Goal: Information Seeking & Learning: Learn about a topic

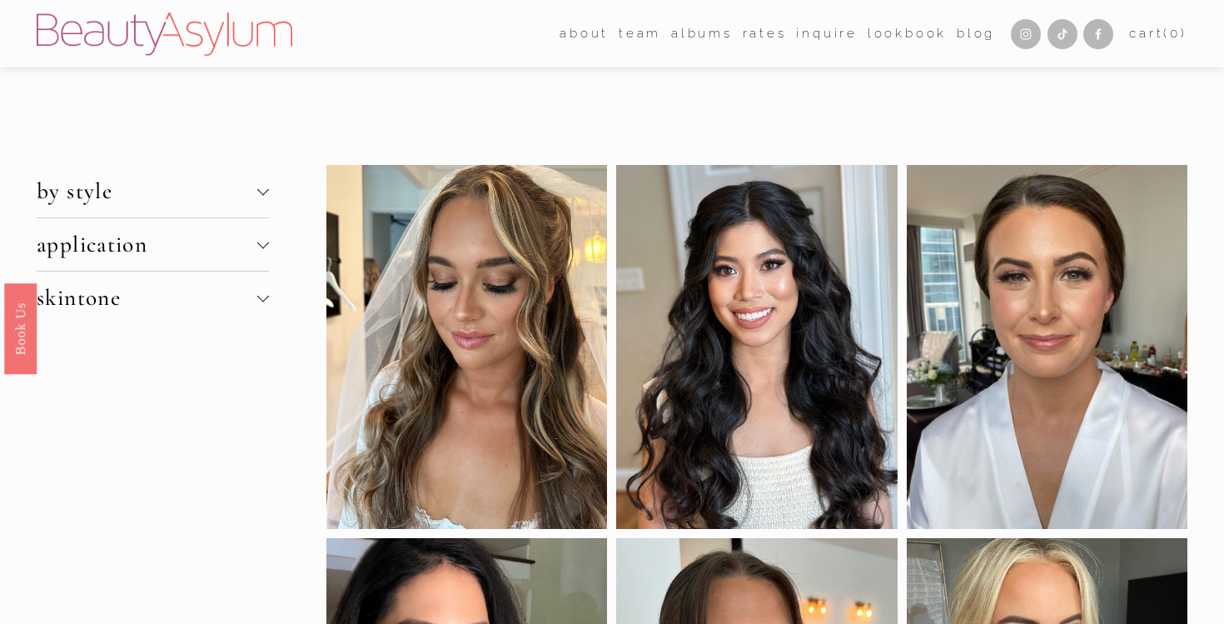
click at [757, 39] on link "Rates" at bounding box center [765, 33] width 44 height 25
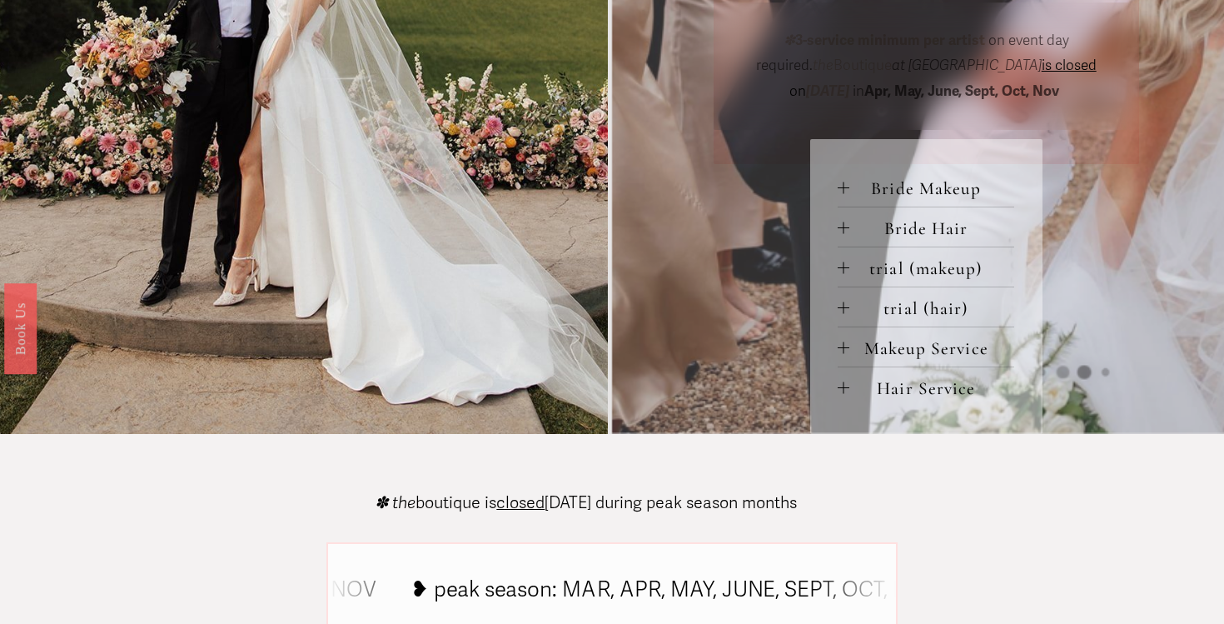
scroll to position [681, 0]
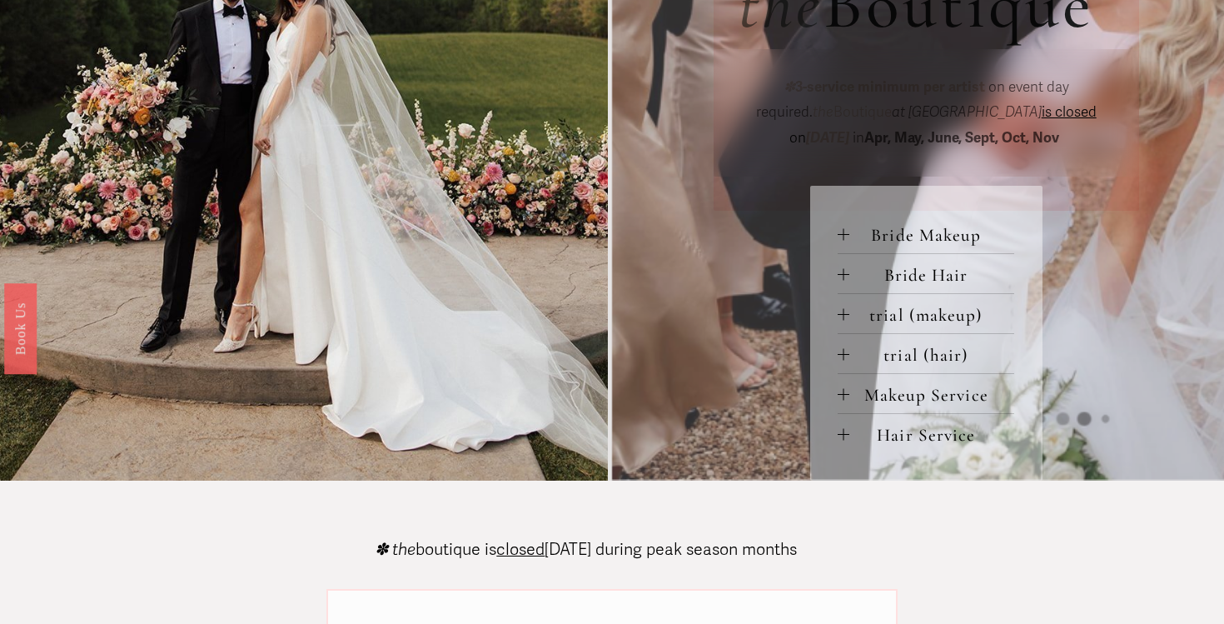
click at [917, 247] on button "Bride Makeup" at bounding box center [926, 233] width 176 height 39
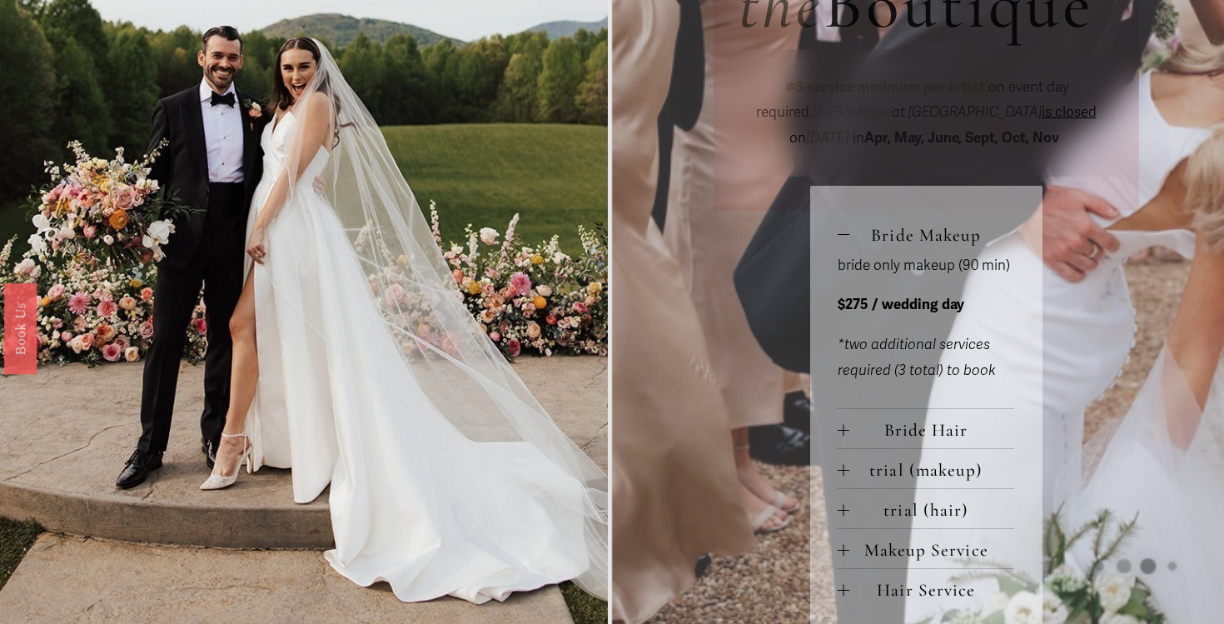
click at [916, 246] on span "Bride Makeup" at bounding box center [931, 235] width 165 height 22
